Goal: Information Seeking & Learning: Learn about a topic

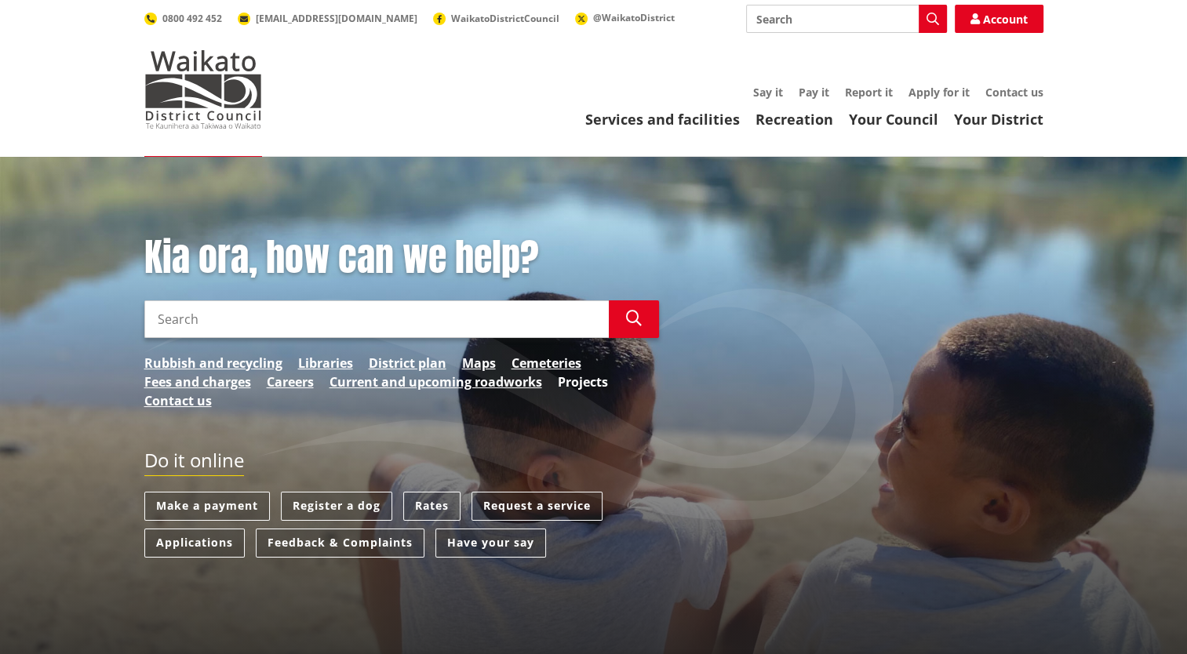
click at [583, 387] on link "Projects" at bounding box center [583, 382] width 50 height 19
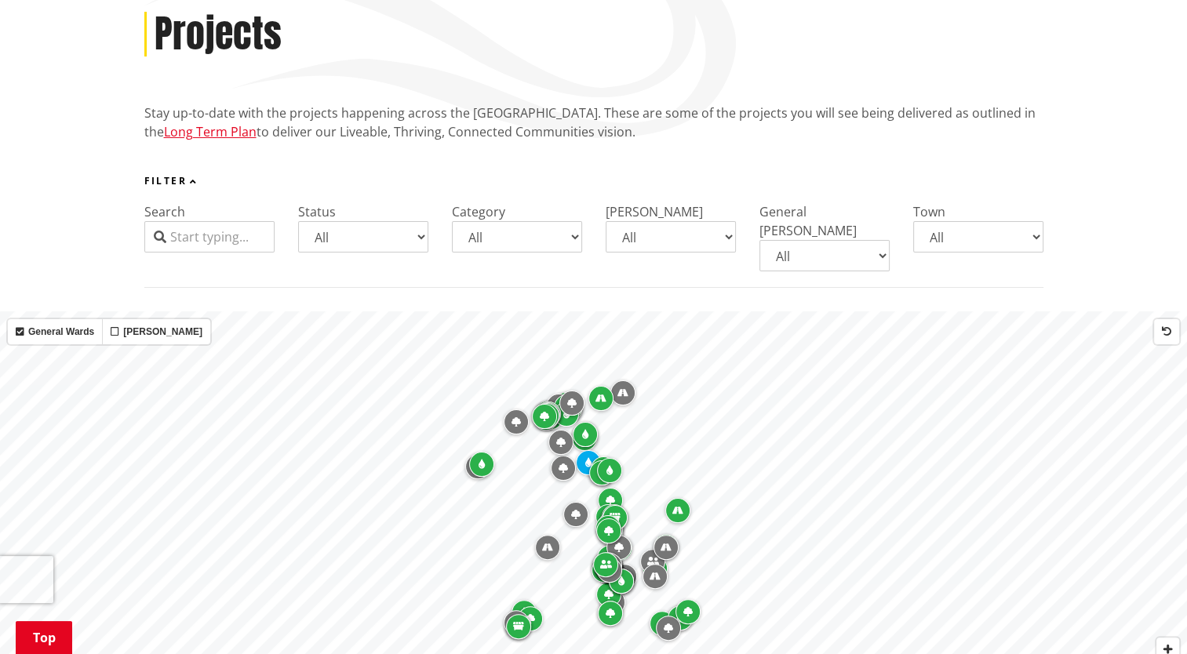
scroll to position [257, 0]
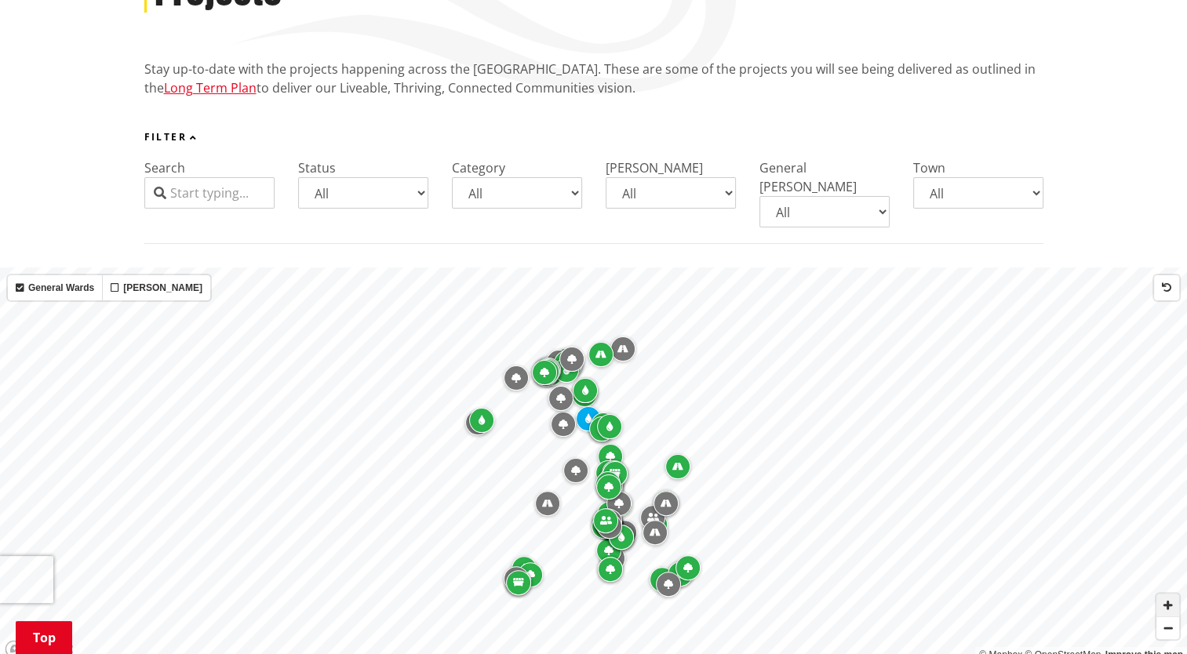
click at [1167, 594] on span "Zoom in" at bounding box center [1167, 605] width 23 height 23
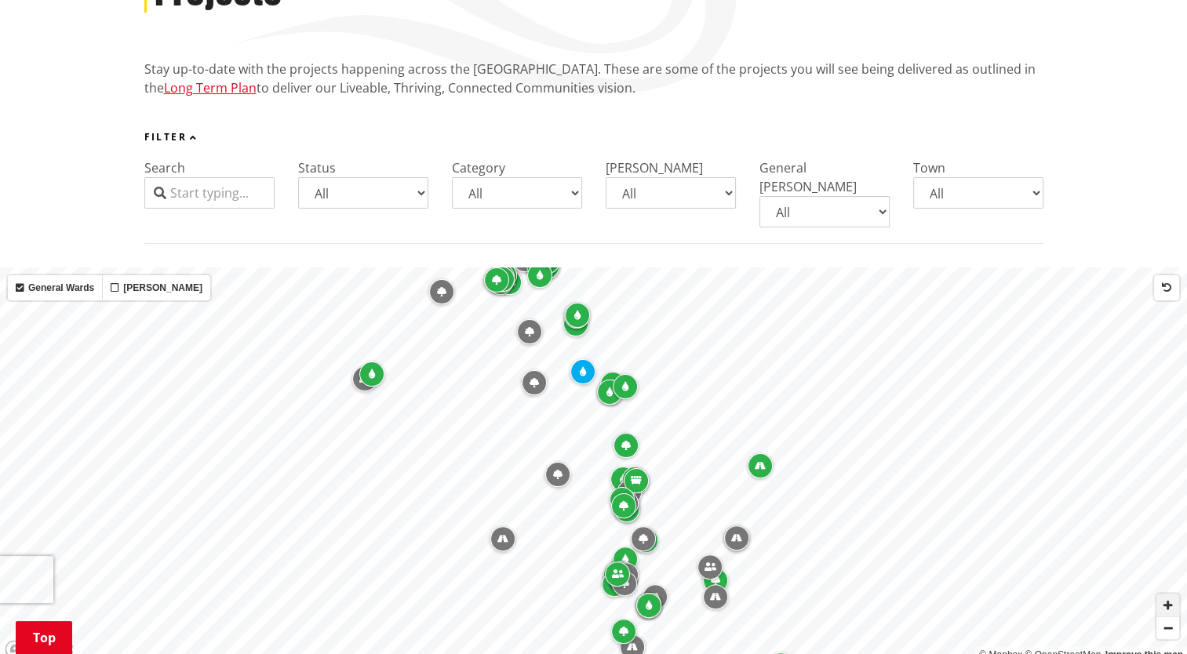
click at [1167, 594] on span "Zoom in" at bounding box center [1167, 605] width 23 height 23
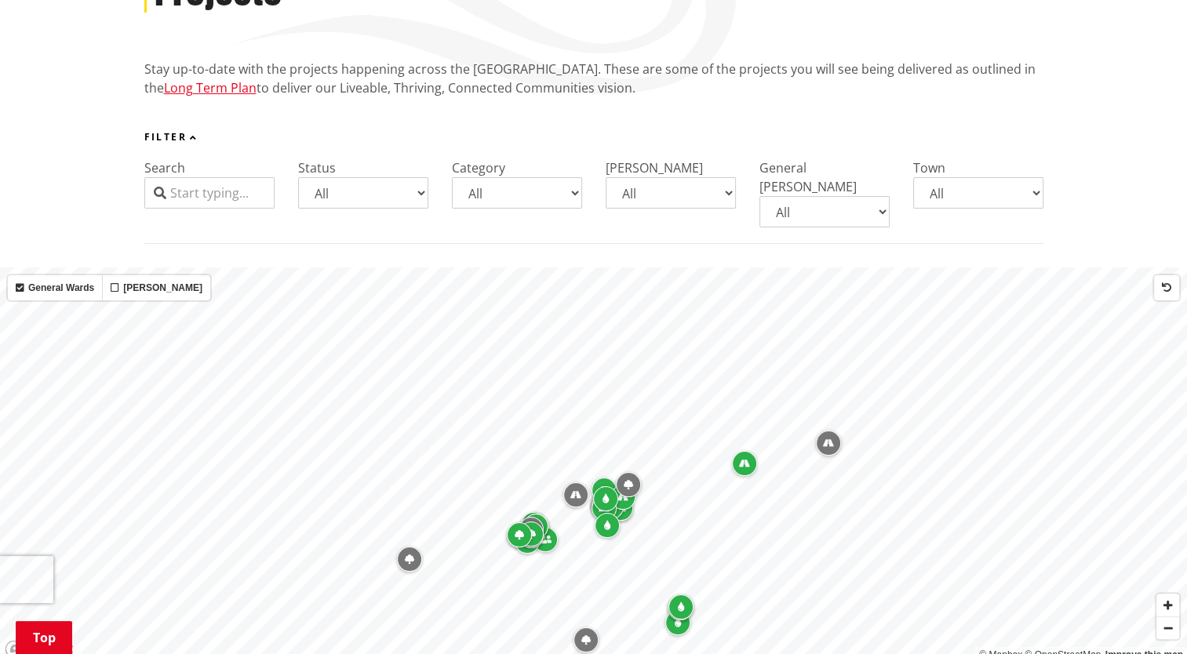
click at [1164, 588] on iframe at bounding box center [1143, 616] width 56 height 56
click at [1174, 594] on span "Zoom in" at bounding box center [1167, 605] width 23 height 23
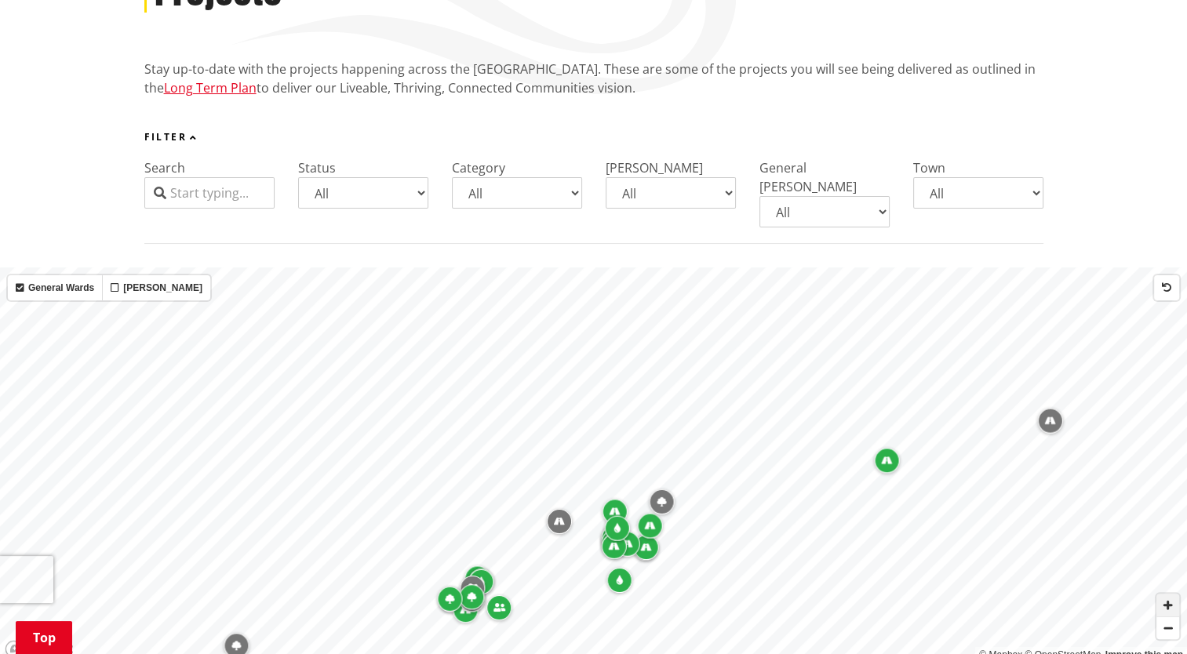
click at [1174, 594] on span "Zoom in" at bounding box center [1167, 605] width 23 height 23
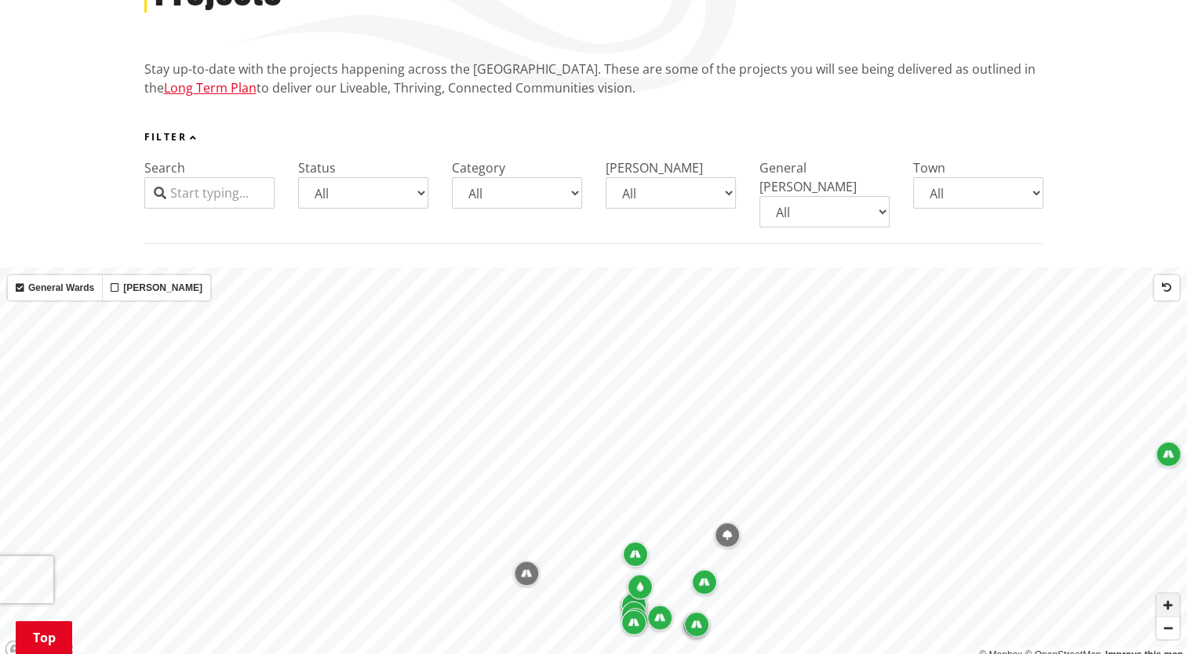
click at [1174, 594] on span "Zoom in" at bounding box center [1167, 605] width 23 height 23
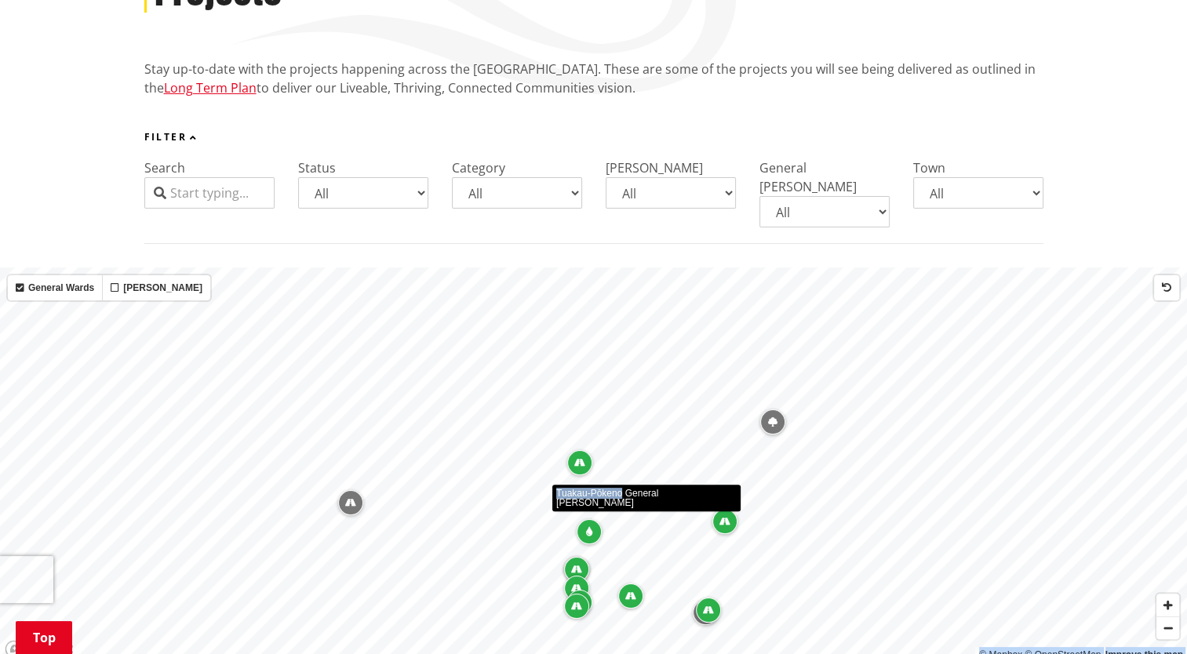
click at [621, 416] on div "© Mapbox © OpenStreetMap Improve this map Tuakau-Pōkeno General Ward" at bounding box center [593, 465] width 1187 height 395
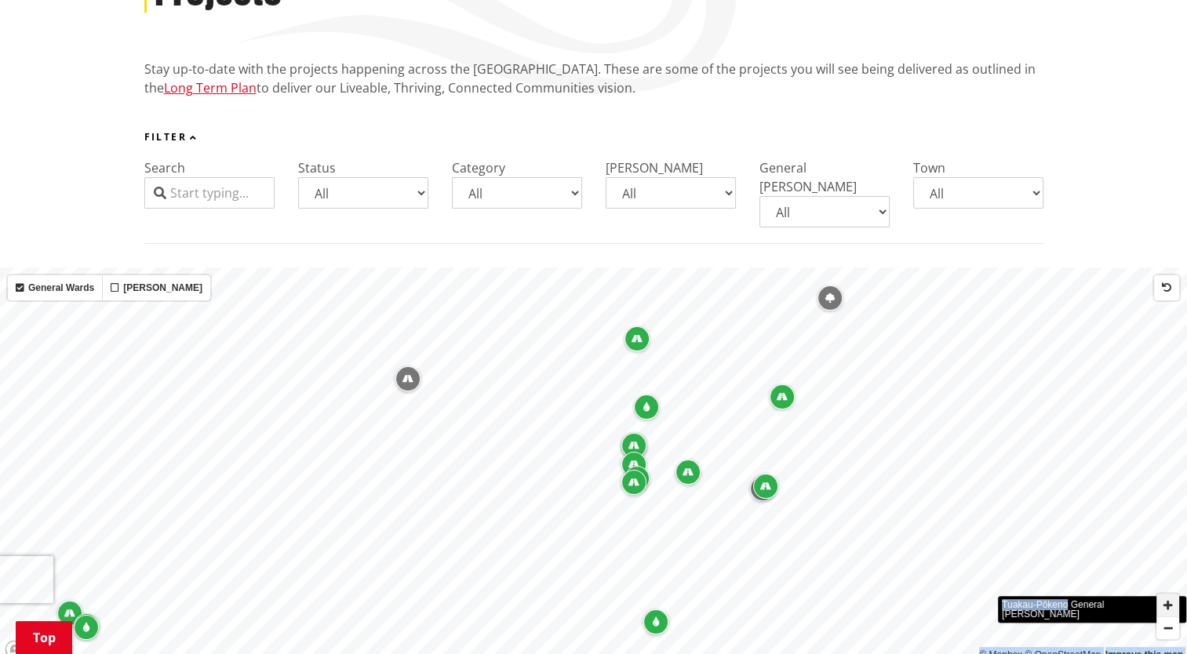
click at [1178, 594] on span "Zoom in" at bounding box center [1167, 605] width 23 height 23
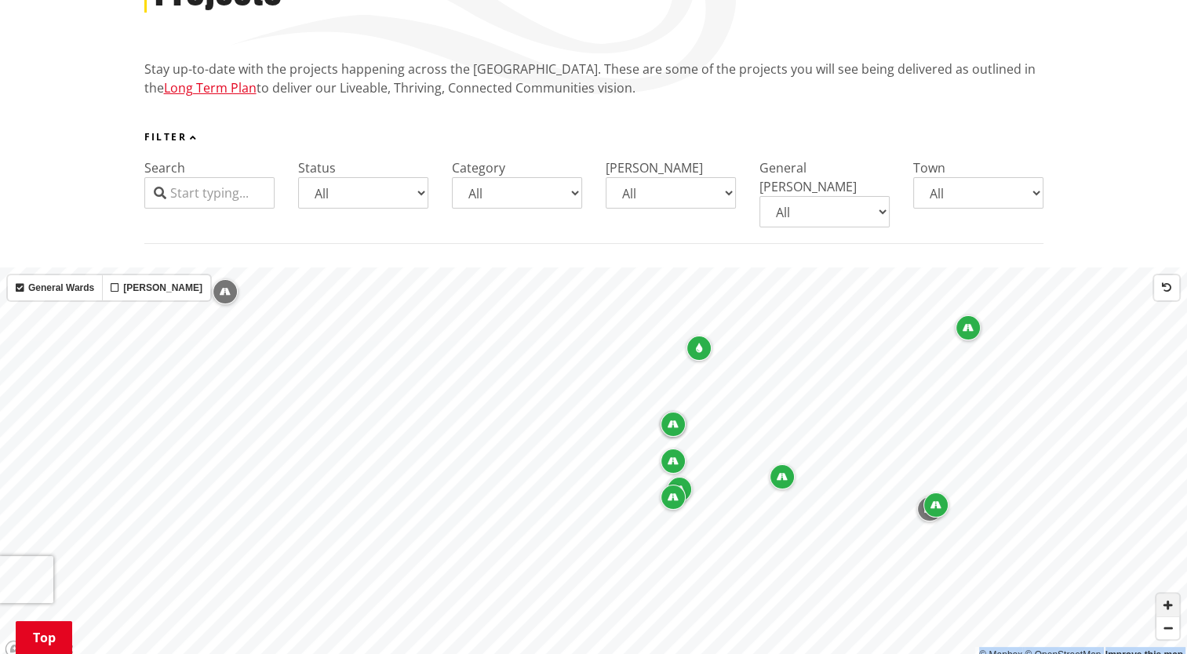
click at [1175, 594] on span "Zoom in" at bounding box center [1167, 605] width 23 height 23
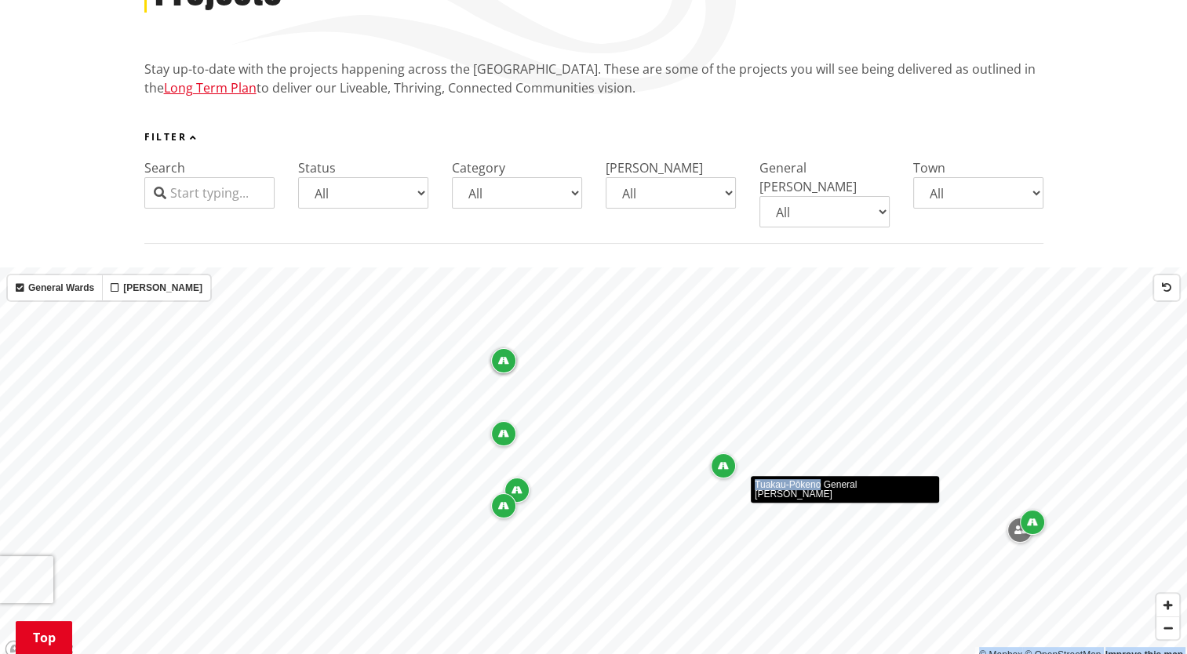
click at [824, 481] on div "© Mapbox © OpenStreetMap Improve this map Tuakau-Pōkeno General Ward" at bounding box center [593, 465] width 1187 height 395
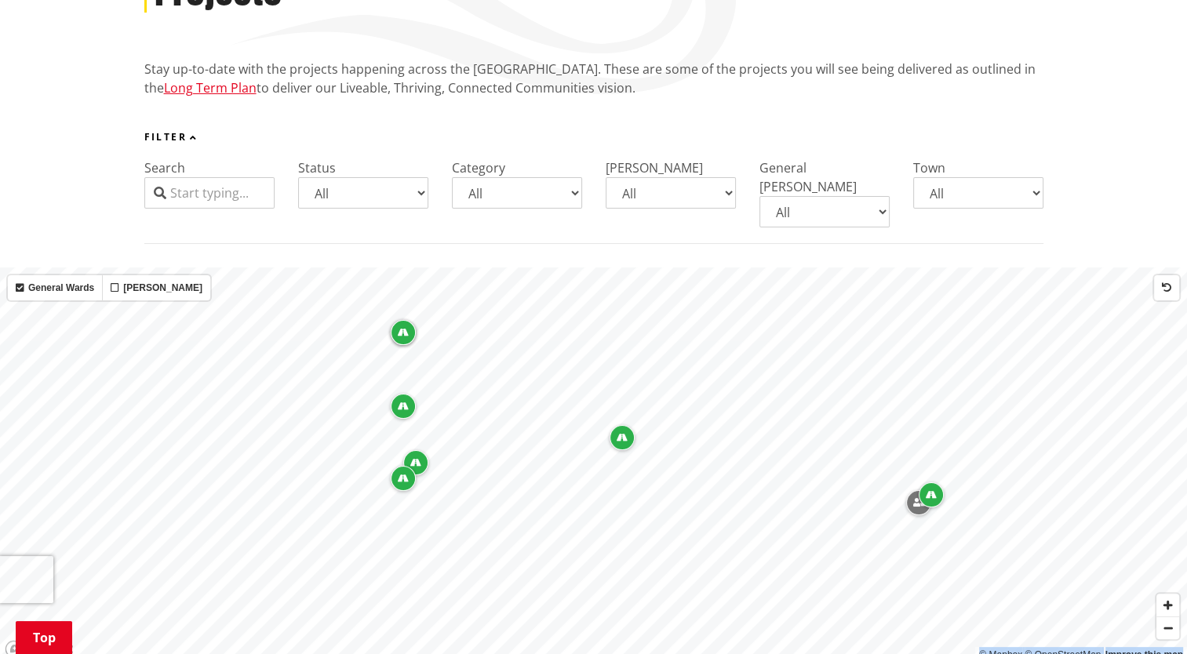
click at [916, 498] on icon "Map marker" at bounding box center [919, 502] width 12 height 9
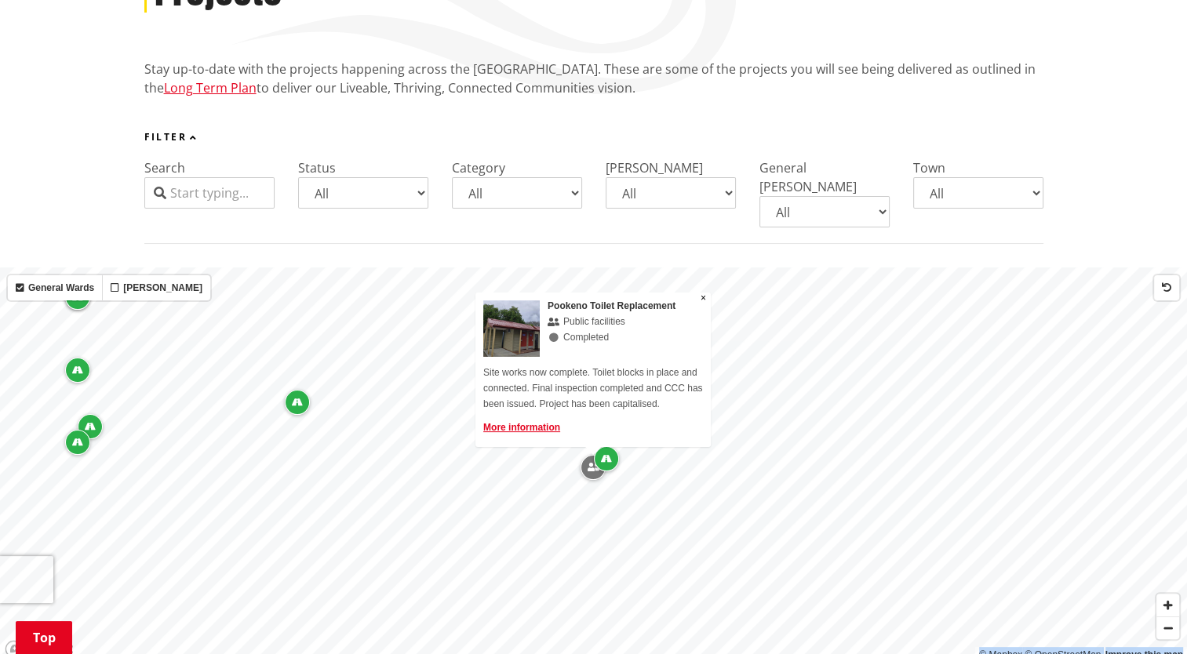
click at [612, 448] on div "Map marker" at bounding box center [606, 458] width 25 height 25
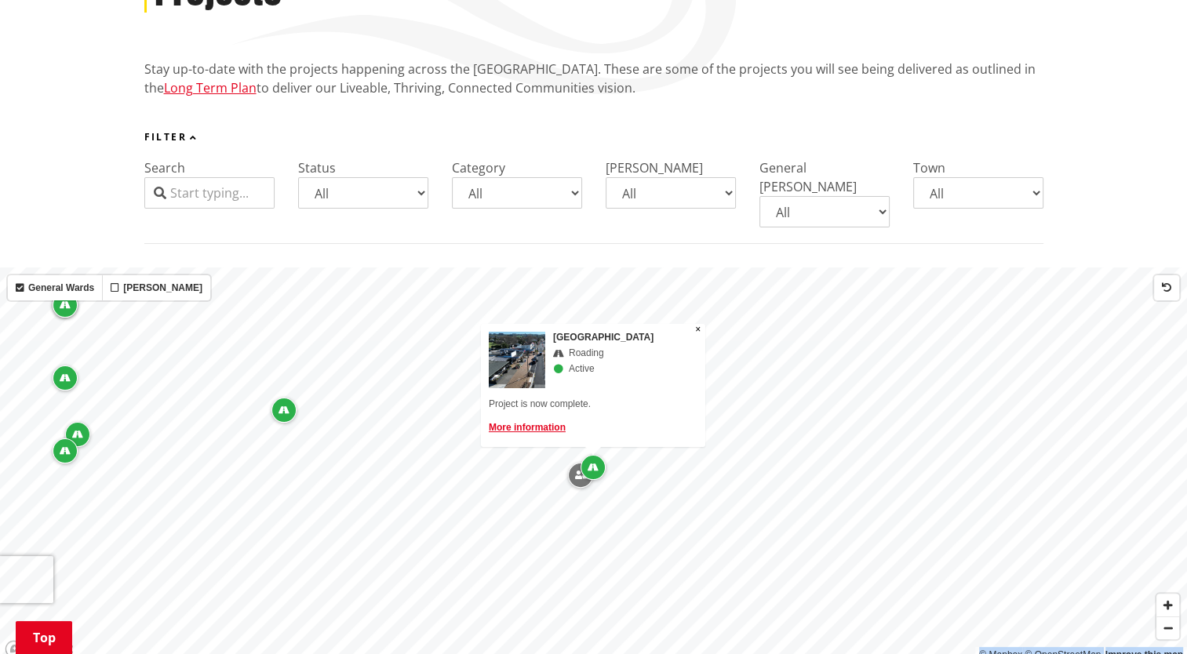
click at [568, 463] on div "Map marker" at bounding box center [580, 475] width 25 height 25
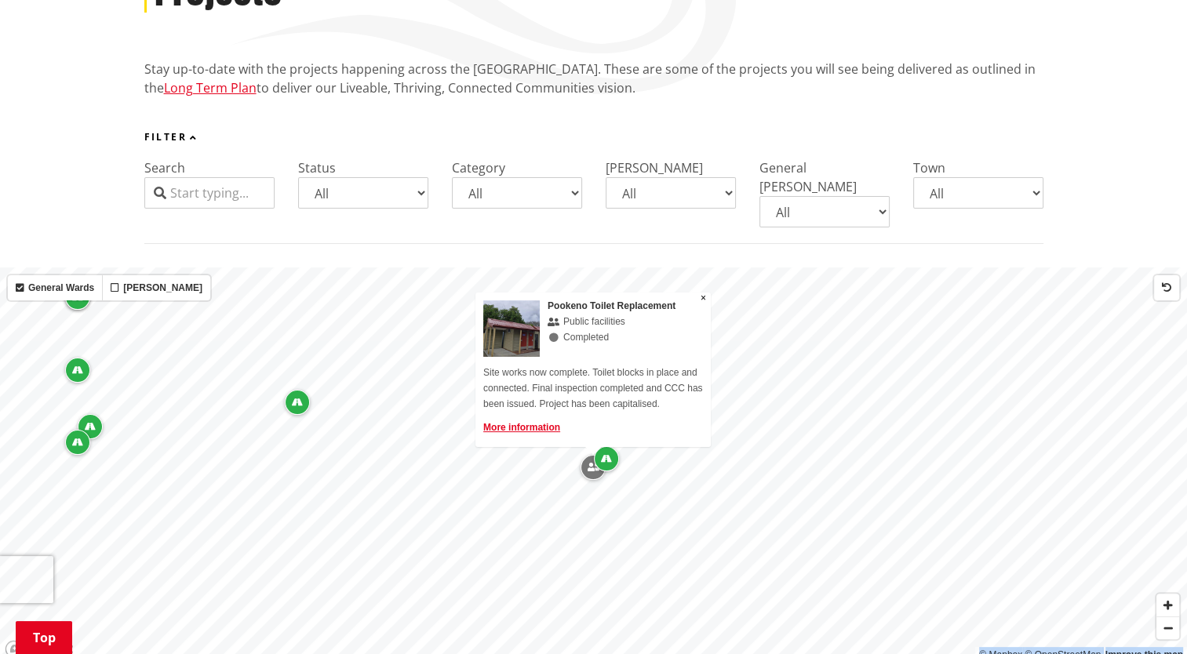
click at [603, 450] on div "Map marker" at bounding box center [606, 458] width 25 height 25
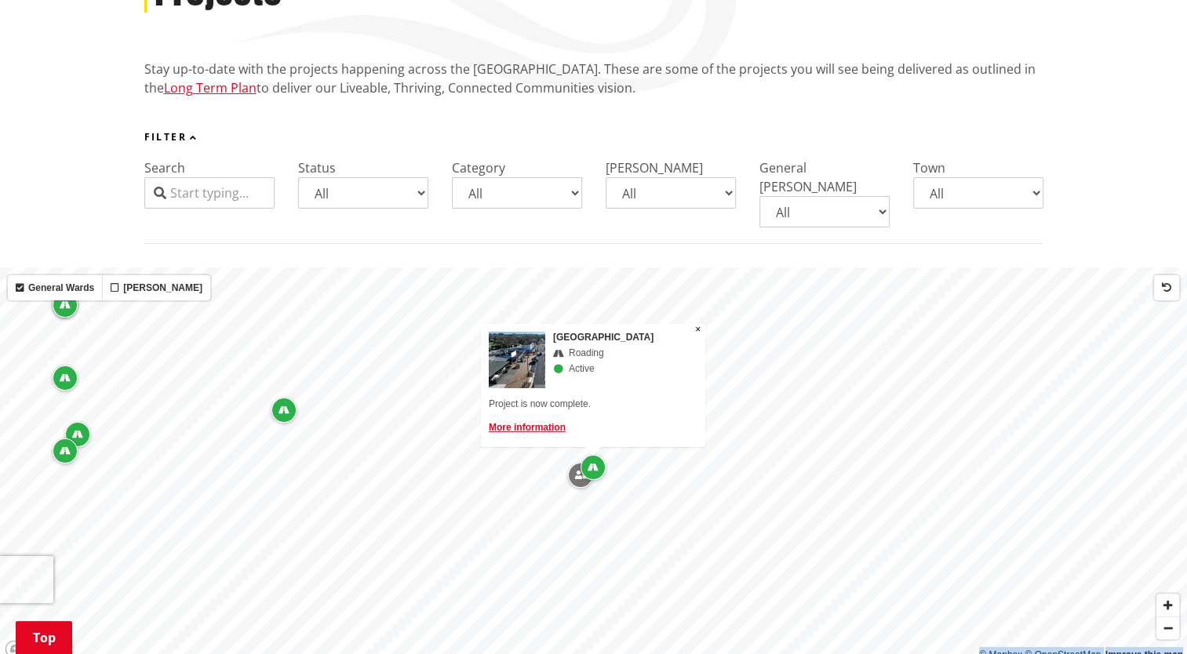
click at [57, 366] on div "Map marker" at bounding box center [65, 378] width 25 height 25
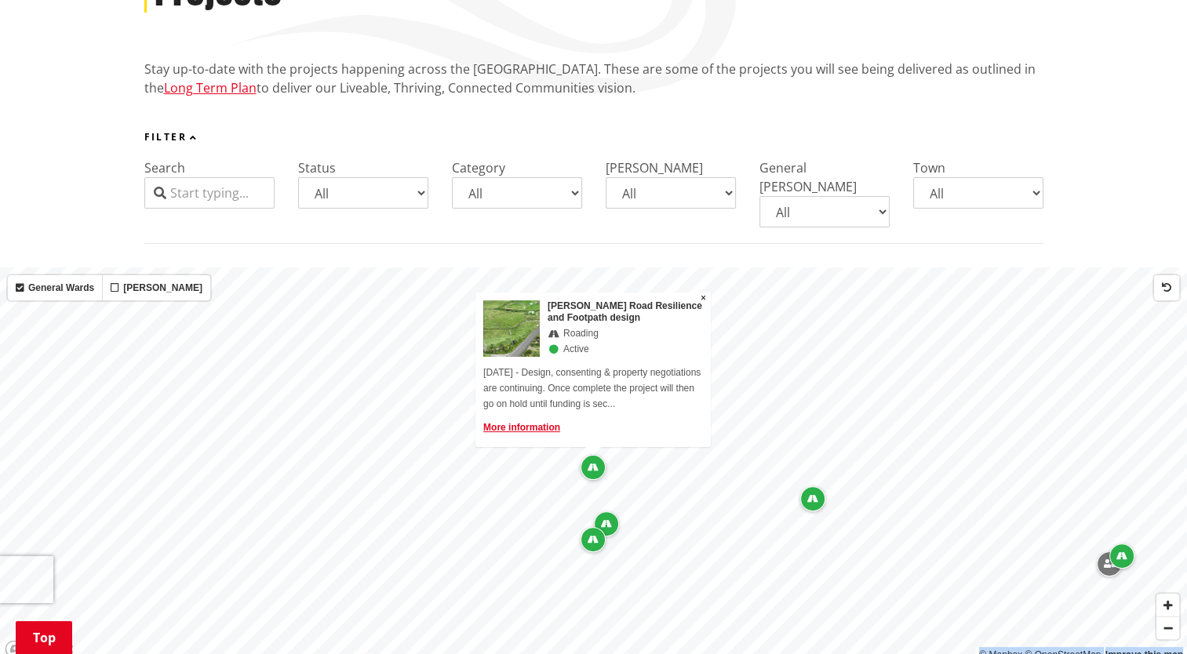
click at [595, 535] on icon "Map marker" at bounding box center [593, 539] width 11 height 9
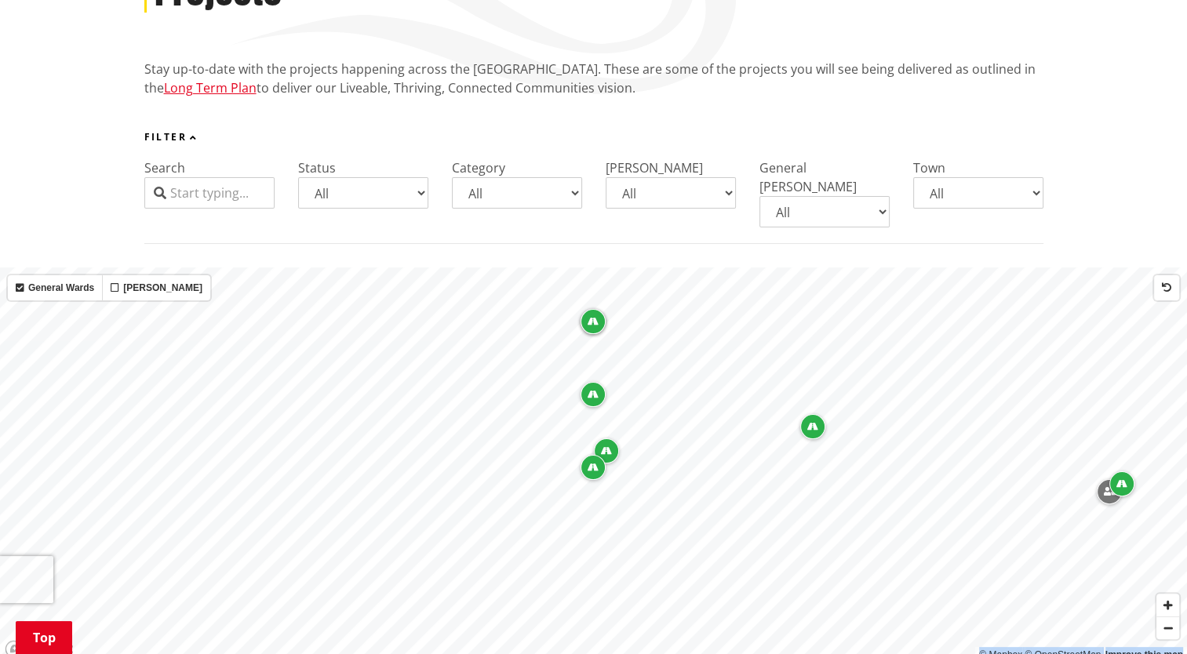
click at [810, 414] on div "Map marker" at bounding box center [812, 426] width 25 height 25
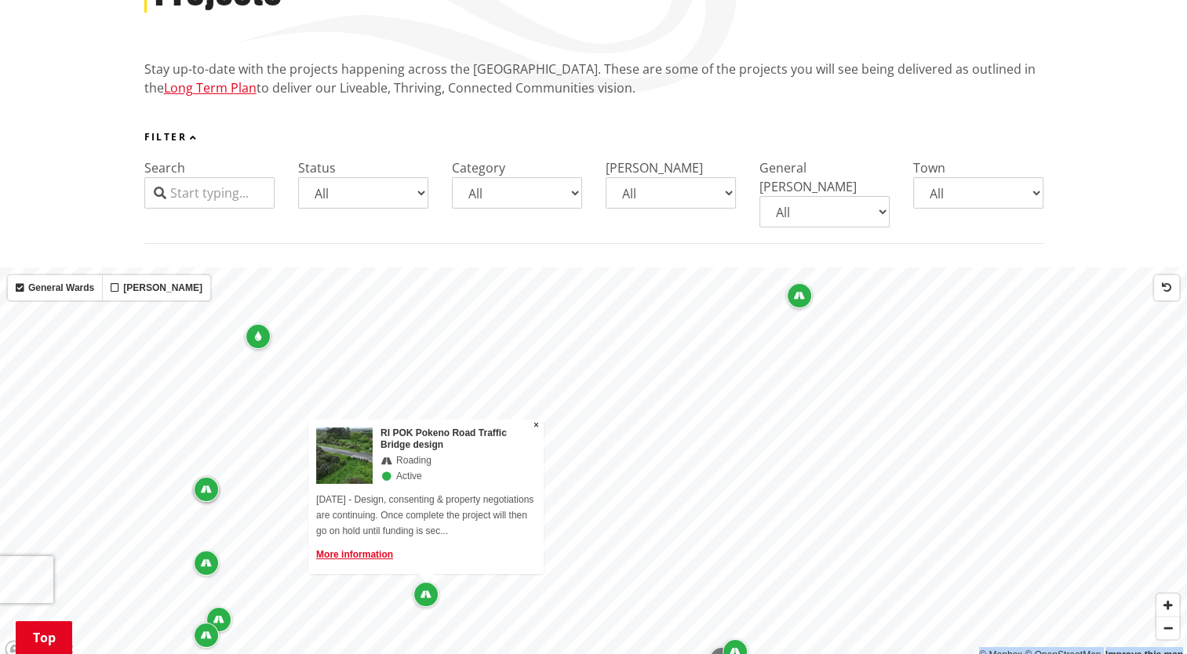
click at [799, 291] on icon "Map marker" at bounding box center [799, 295] width 11 height 9
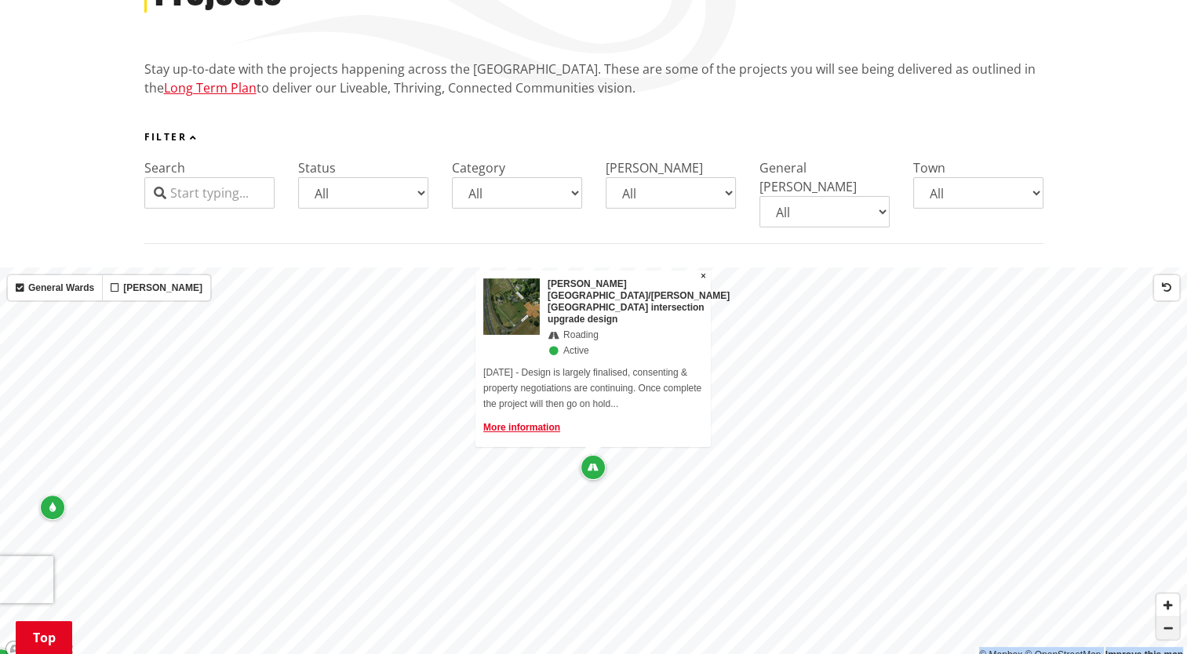
click at [1172, 617] on span "Zoom out" at bounding box center [1167, 628] width 23 height 22
click at [307, 345] on icon "Map marker" at bounding box center [303, 349] width 11 height 9
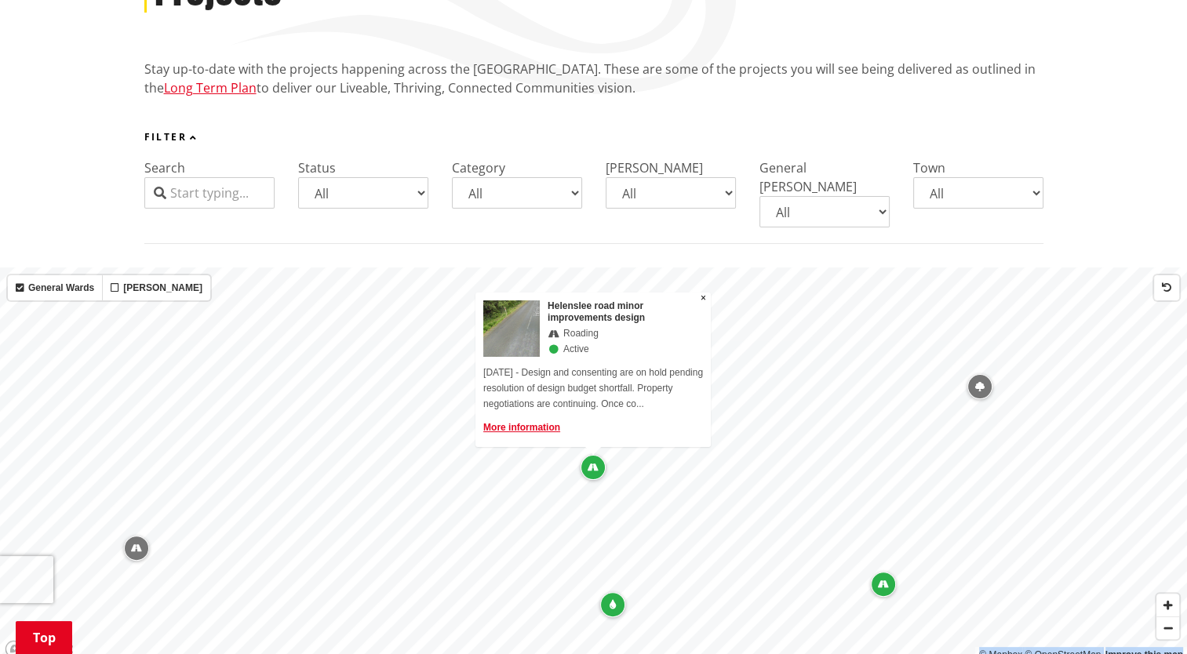
click at [606, 592] on div "Map marker" at bounding box center [612, 604] width 25 height 25
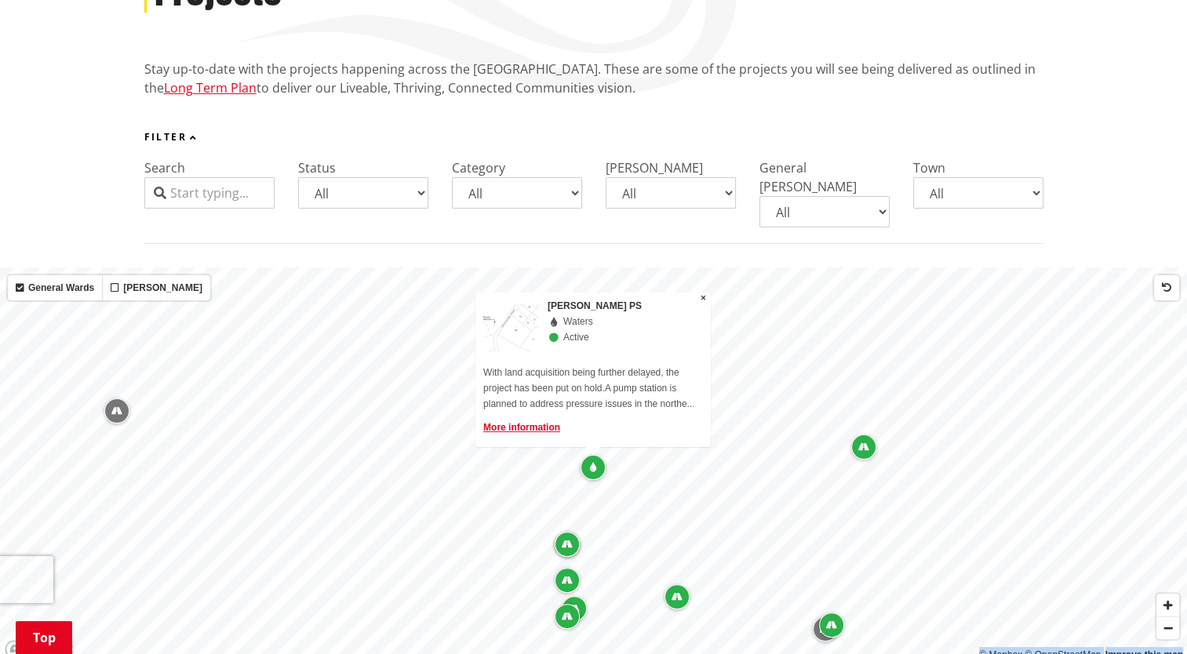
click at [676, 592] on icon "Map marker" at bounding box center [677, 596] width 11 height 9
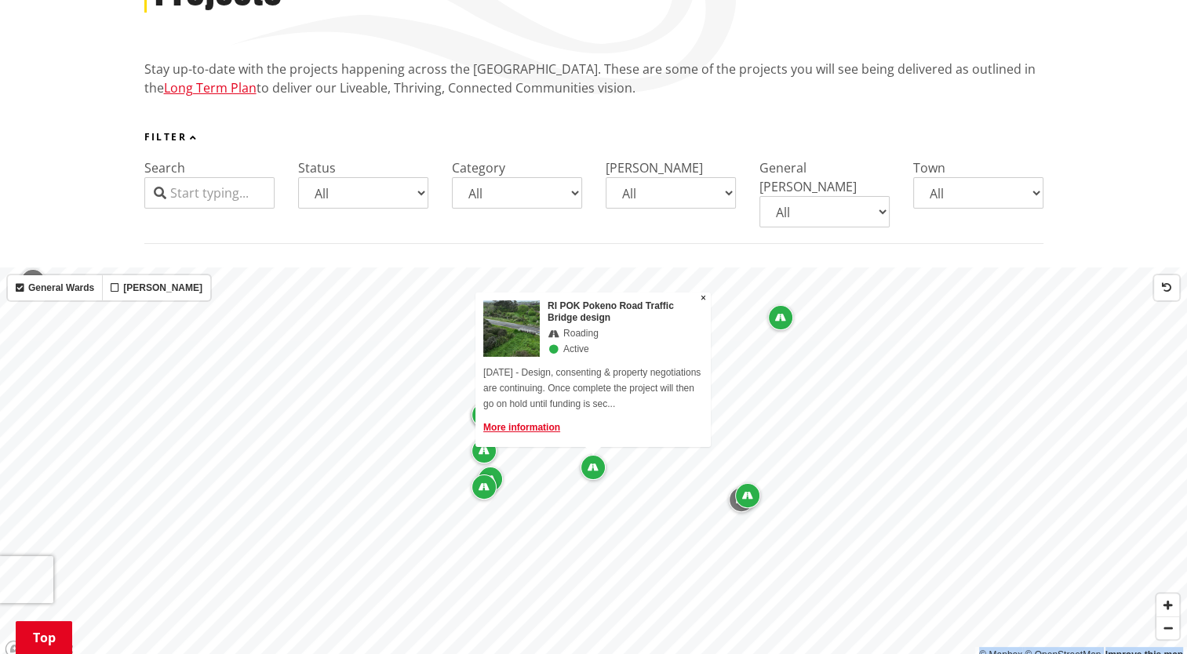
click at [752, 483] on div "Map marker" at bounding box center [747, 495] width 25 height 25
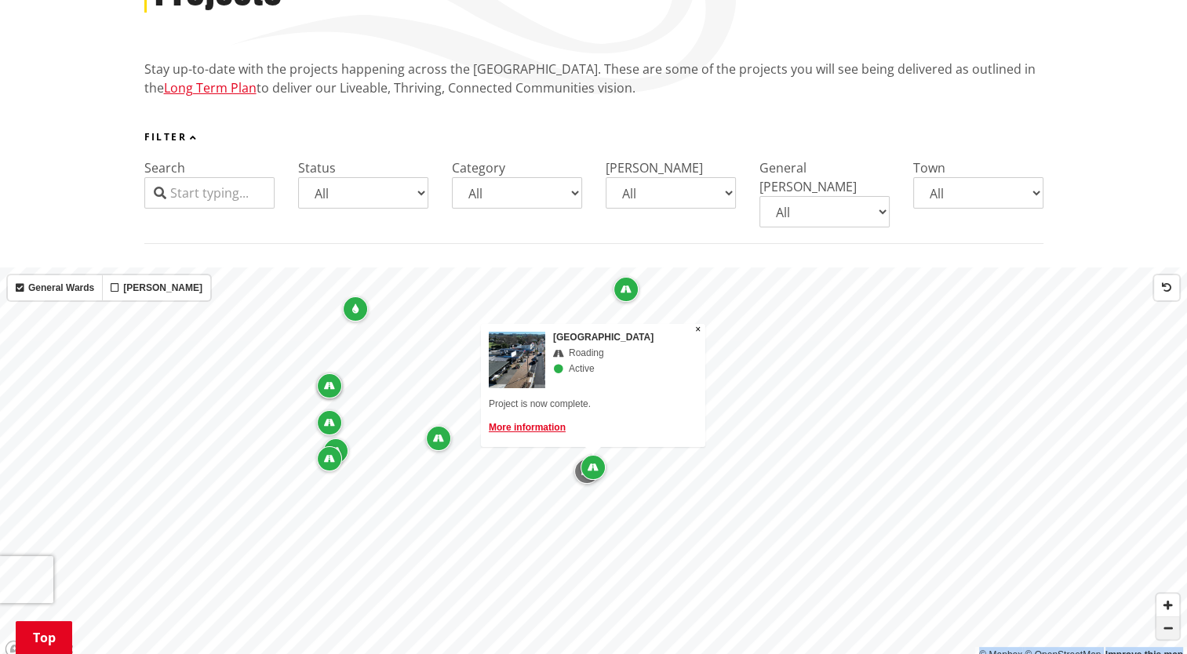
click at [1177, 617] on span "Zoom out" at bounding box center [1167, 628] width 23 height 22
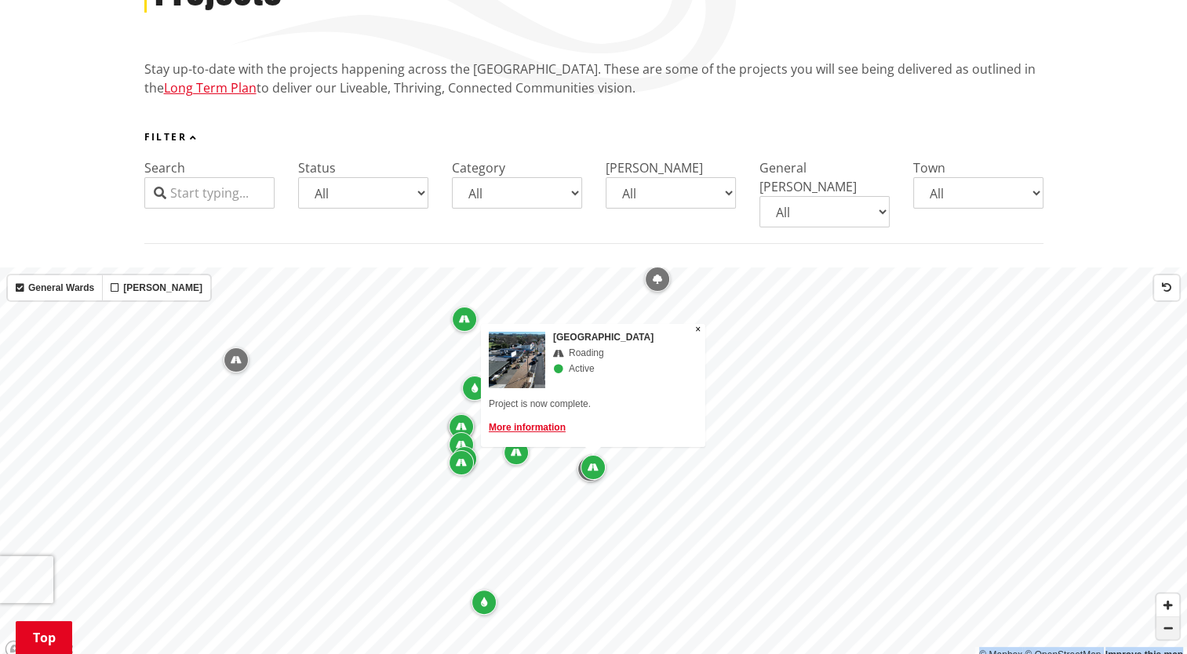
click at [1177, 617] on span "Zoom out" at bounding box center [1167, 628] width 23 height 22
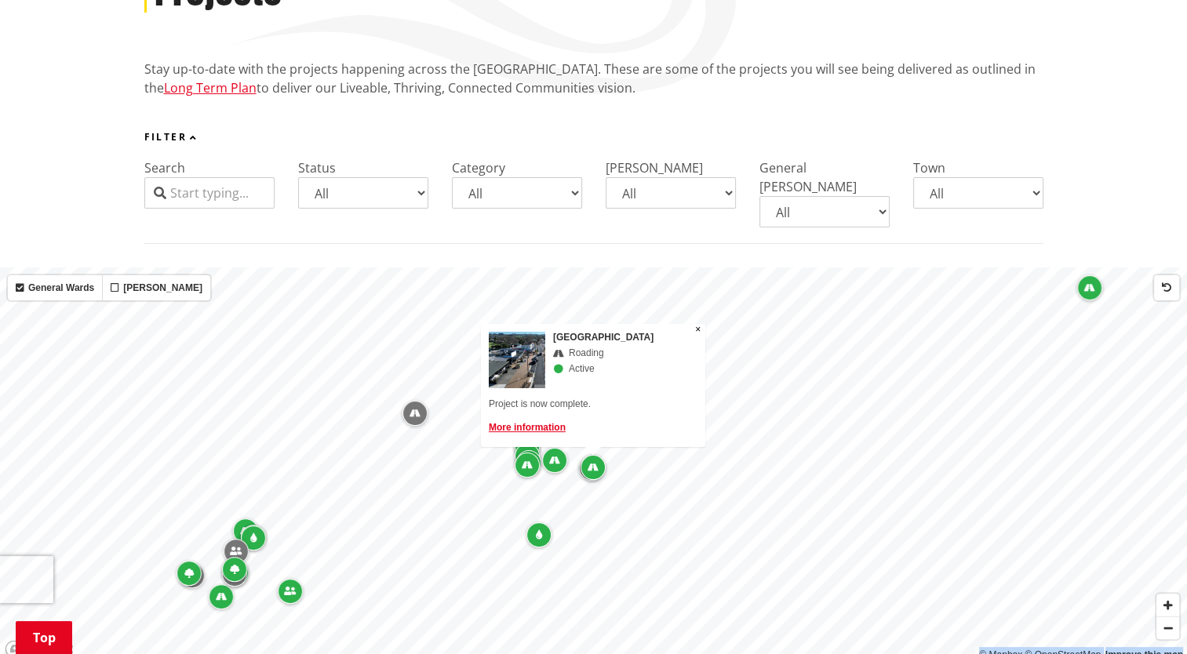
click at [537, 530] on icon "Map marker" at bounding box center [539, 534] width 6 height 9
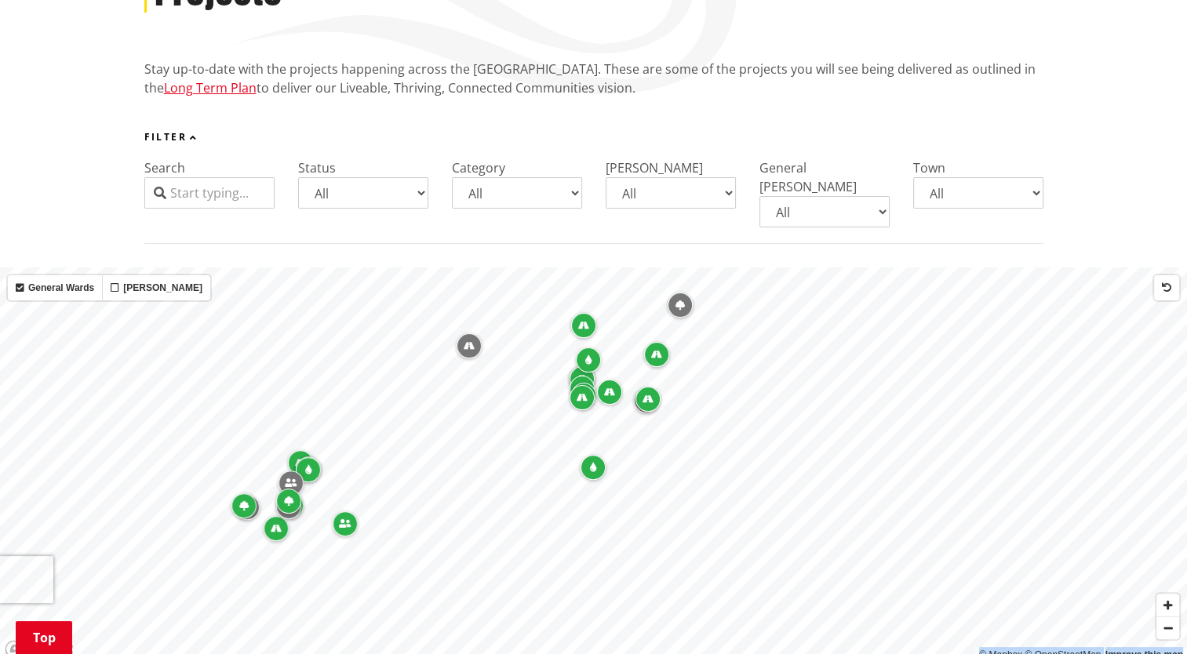
click at [305, 465] on icon "Map marker" at bounding box center [308, 469] width 6 height 9
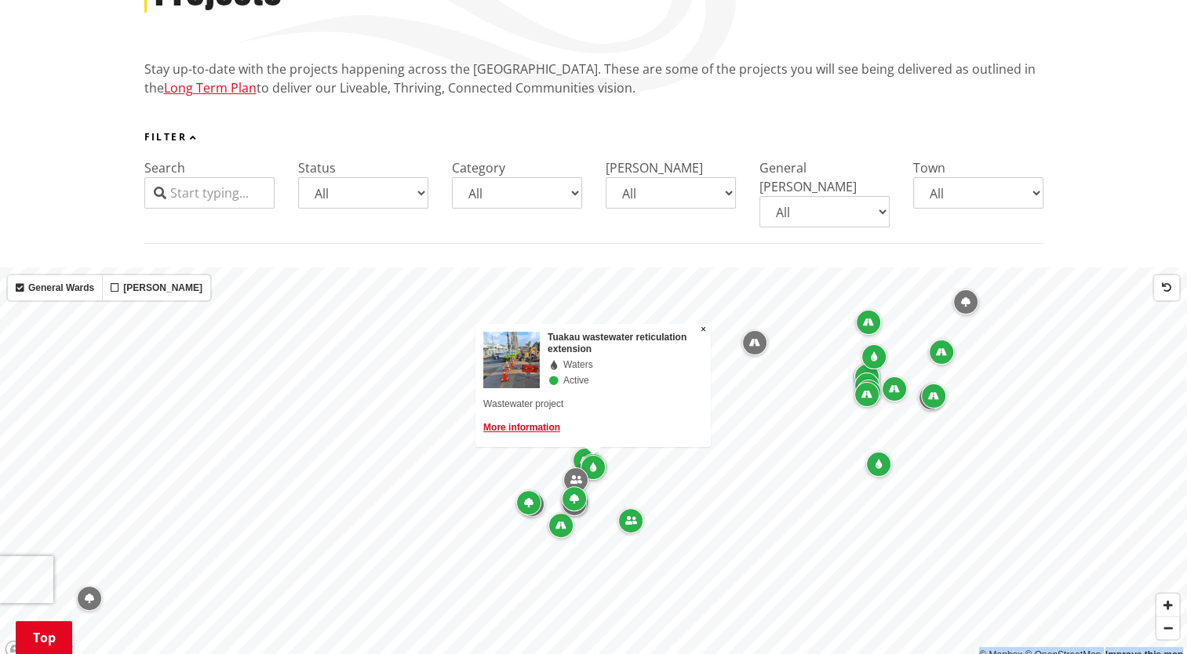
click at [636, 516] on icon "Map marker" at bounding box center [631, 520] width 12 height 9
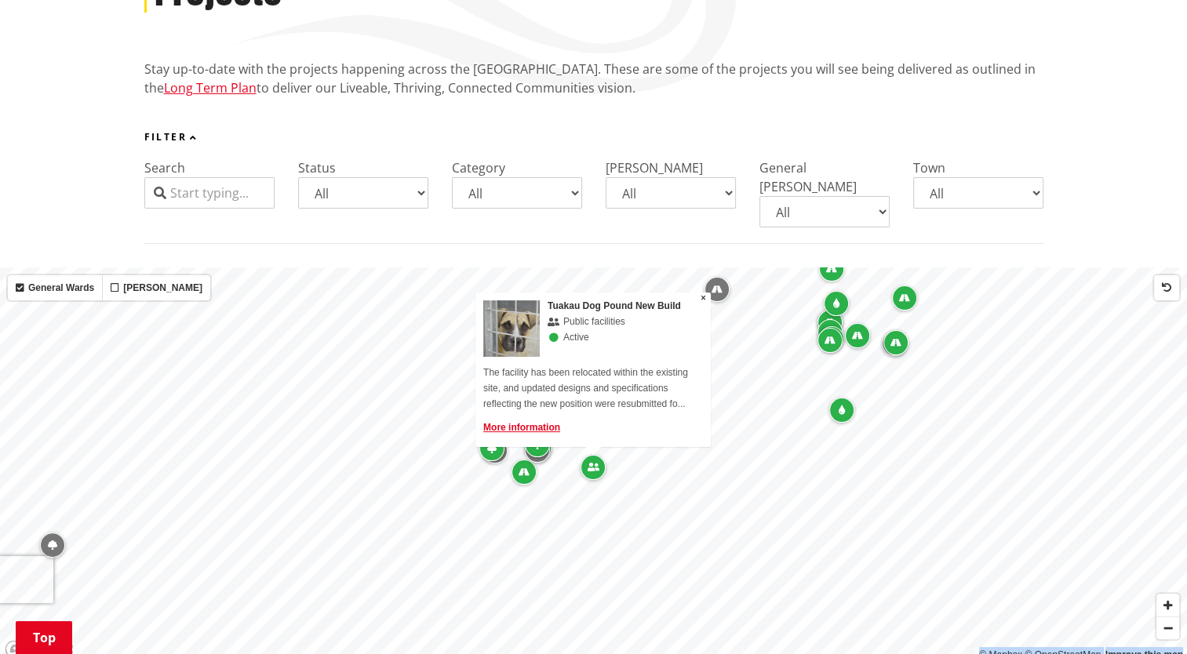
click at [549, 442] on div "Map marker" at bounding box center [537, 450] width 25 height 25
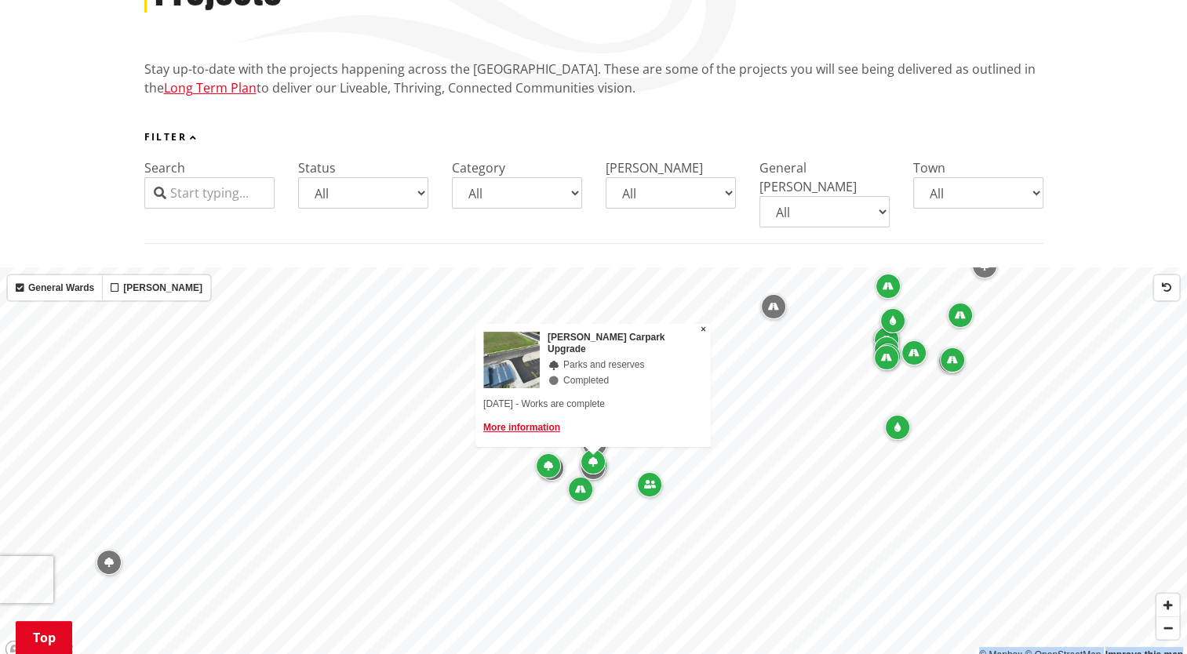
click at [585, 485] on icon "Map marker" at bounding box center [580, 489] width 11 height 9
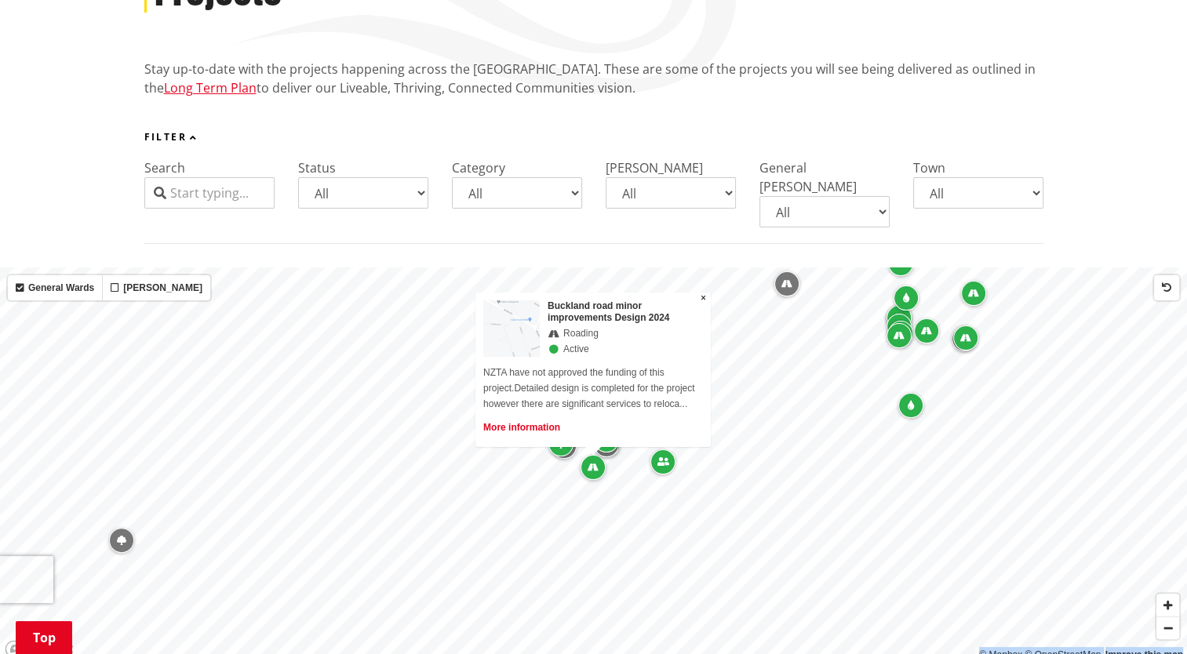
click at [540, 422] on link "More information" at bounding box center [521, 427] width 77 height 11
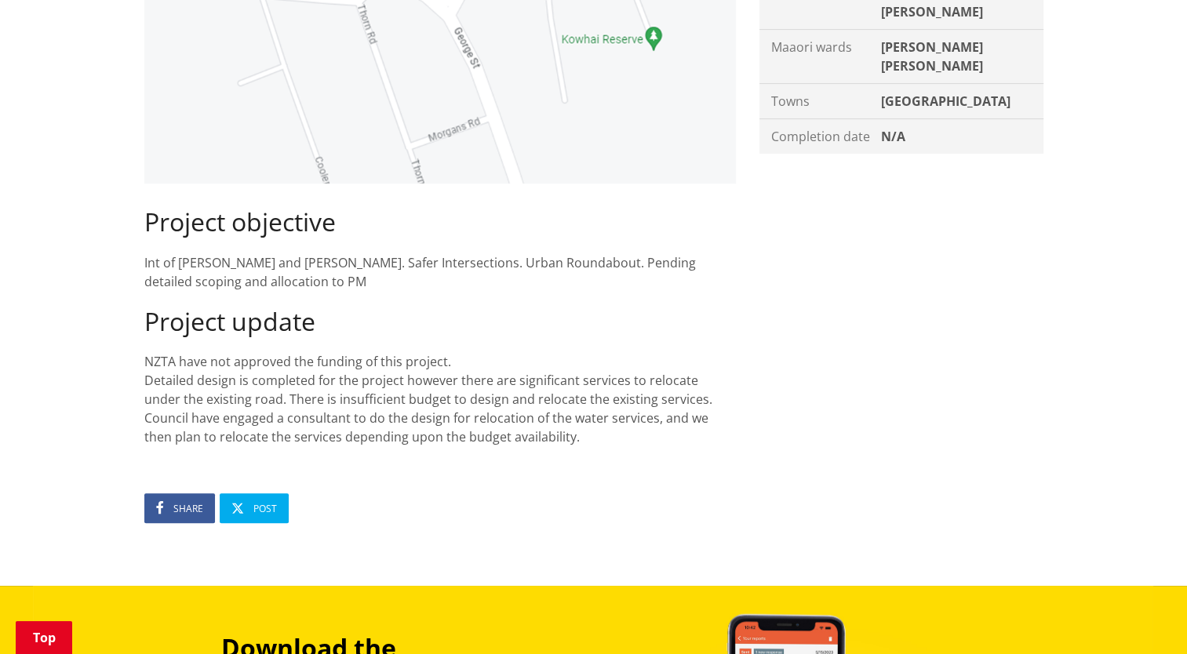
scroll to position [488, 0]
